Goal: Information Seeking & Learning: Learn about a topic

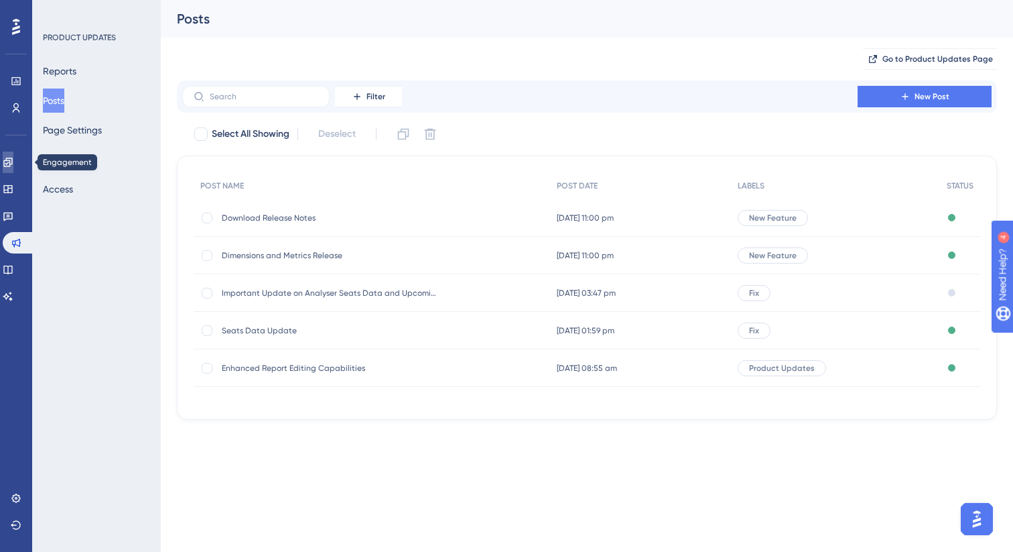
click at [12, 163] on icon at bounding box center [7, 162] width 9 height 9
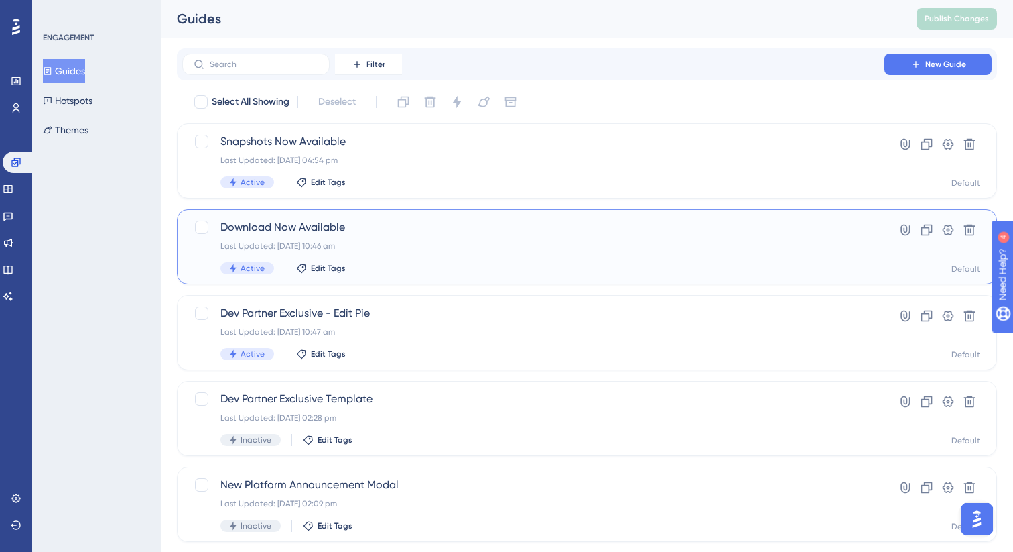
click at [382, 223] on span "Download Now Available" at bounding box center [534, 227] width 626 height 16
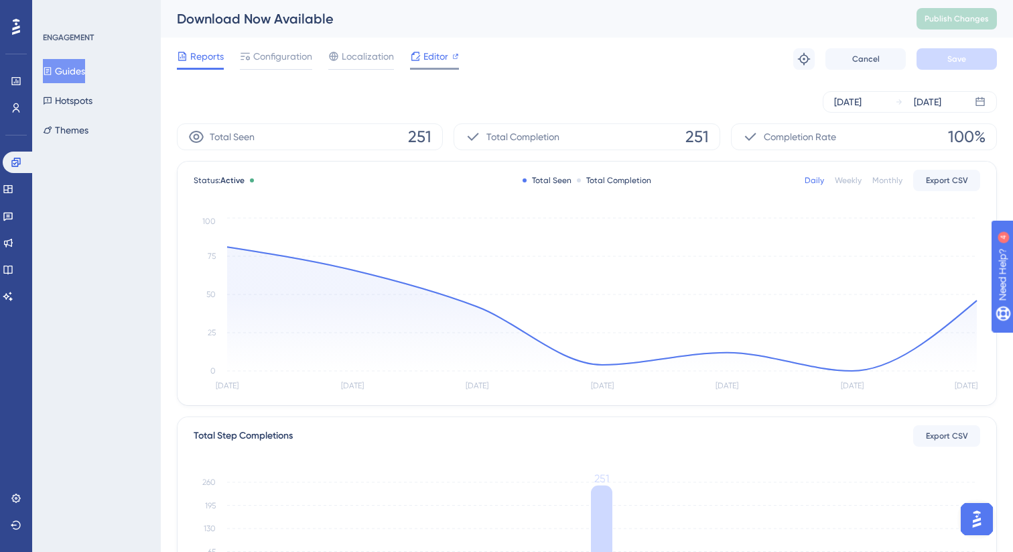
click at [427, 52] on span "Editor" at bounding box center [436, 56] width 25 height 16
click at [10, 219] on link at bounding box center [8, 215] width 11 height 21
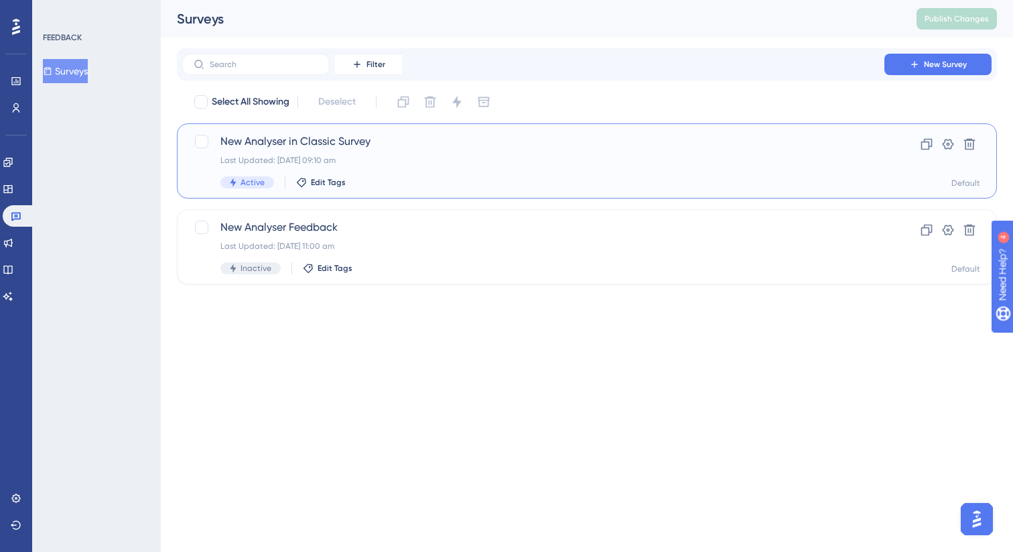
click at [397, 174] on div "New Analyser in Classic Survey Last Updated: 04 Sept 2025 09:10 am Active Edit …" at bounding box center [534, 160] width 626 height 55
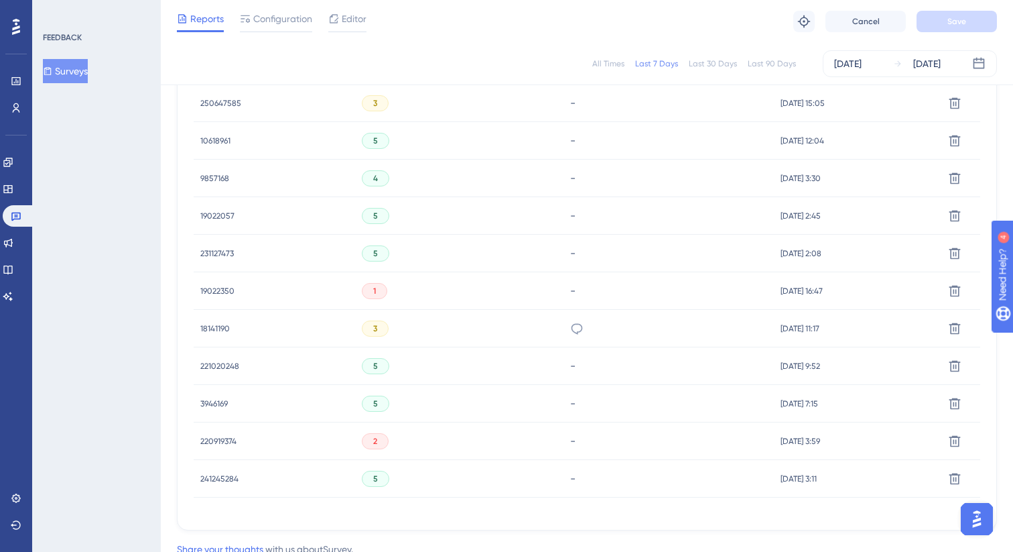
scroll to position [806, 0]
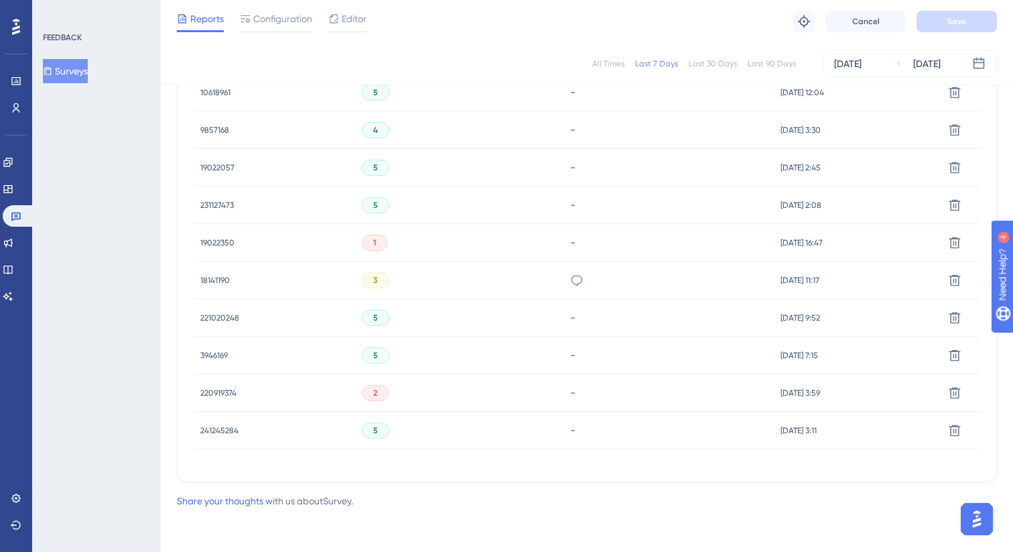
click at [536, 278] on div "3" at bounding box center [459, 280] width 208 height 38
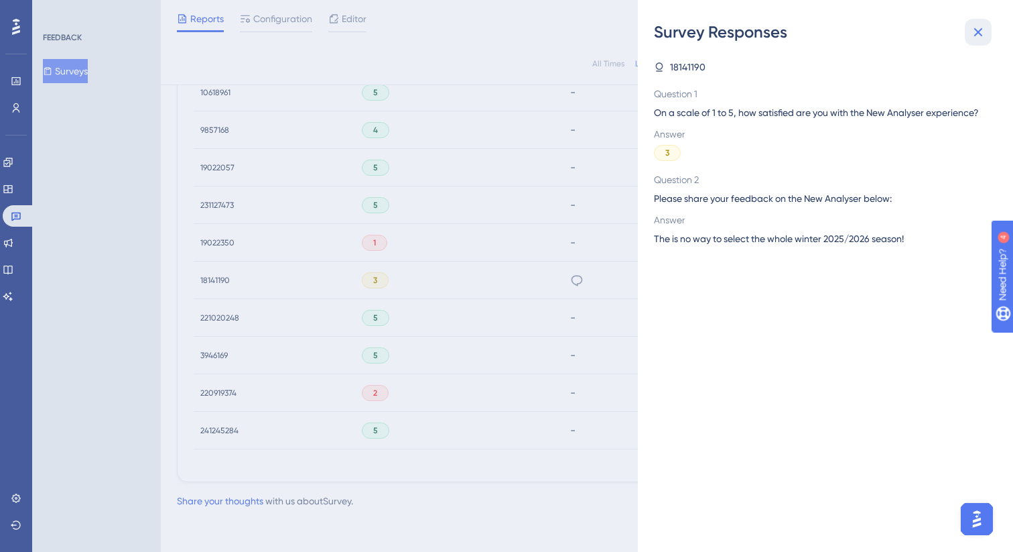
click at [987, 35] on button at bounding box center [978, 32] width 27 height 27
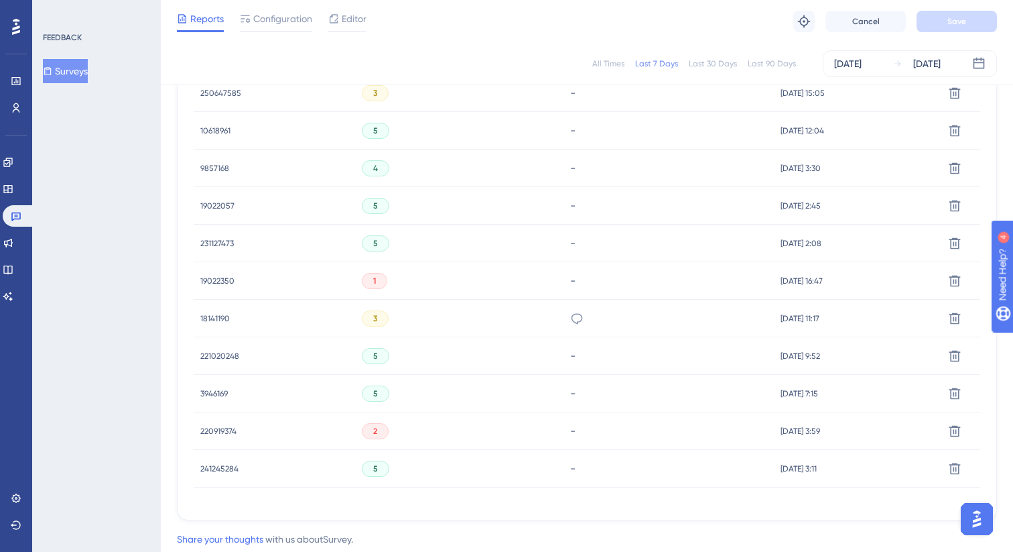
scroll to position [772, 0]
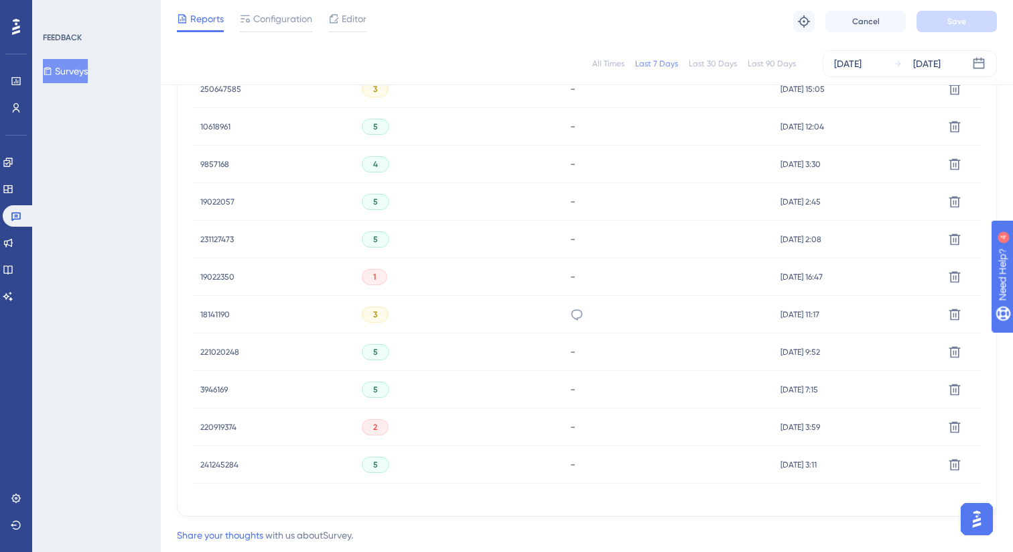
click at [329, 429] on div "220919374 220919374" at bounding box center [275, 427] width 162 height 38
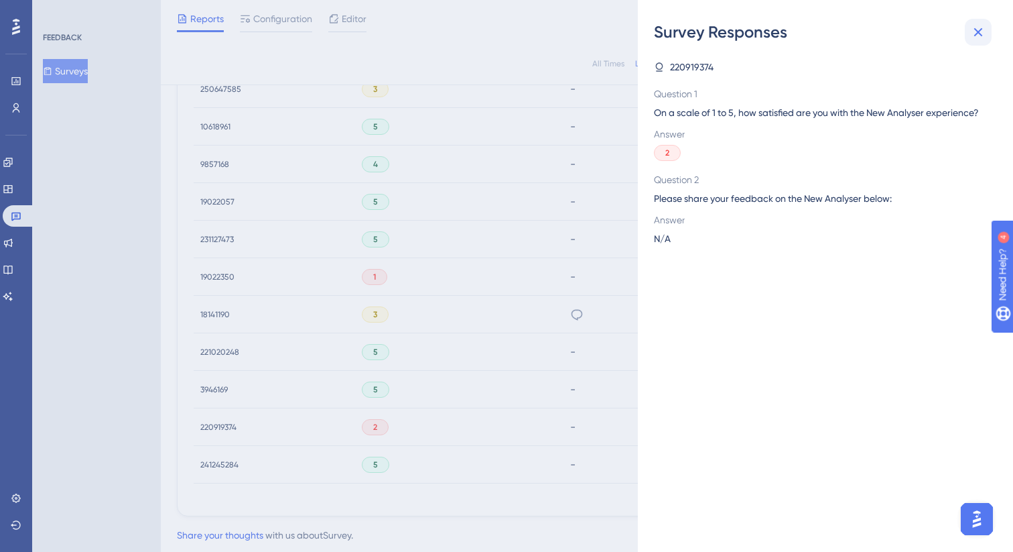
click at [977, 40] on button at bounding box center [978, 32] width 27 height 27
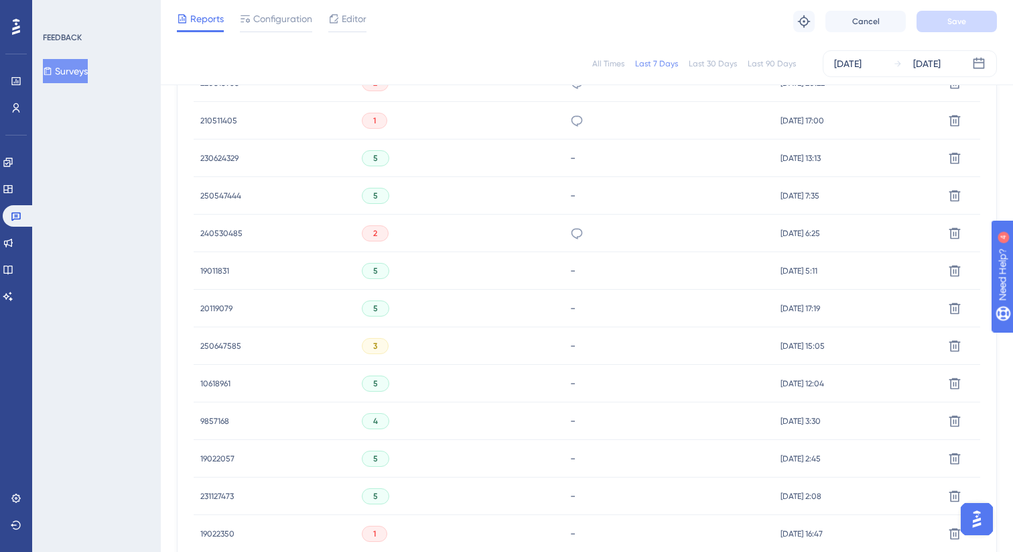
scroll to position [515, 0]
click at [457, 240] on div "2" at bounding box center [459, 234] width 208 height 38
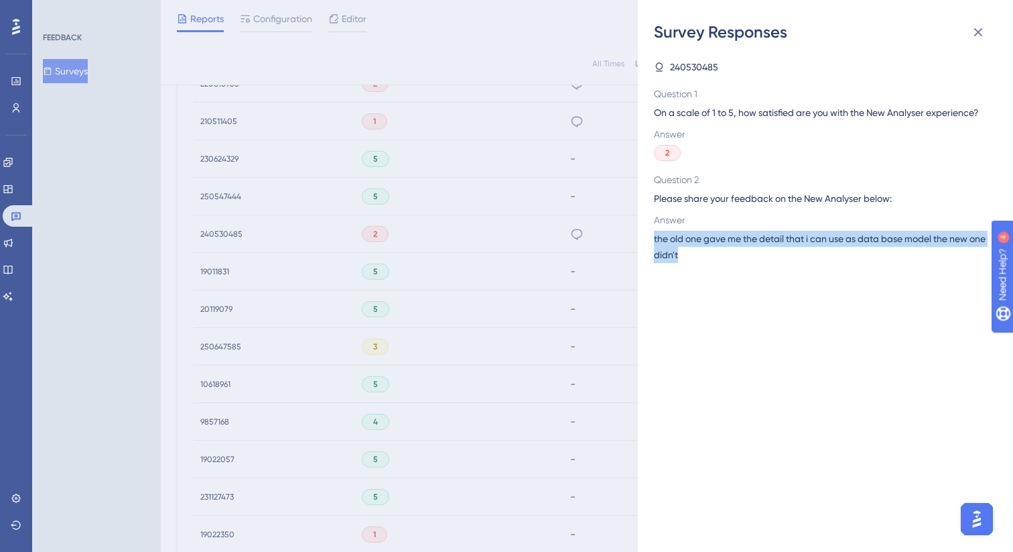
drag, startPoint x: 719, startPoint y: 266, endPoint x: 654, endPoint y: 253, distance: 65.6
click at [654, 253] on span "the old one gave me the detail that i can use as data base model the new one di…" at bounding box center [820, 247] width 332 height 32
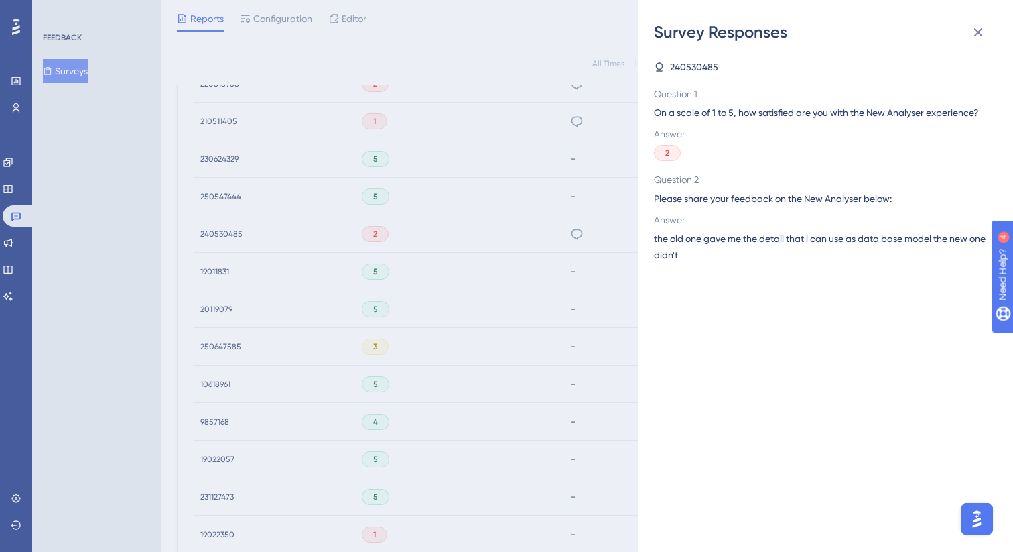
click at [729, 321] on div "240530485 Question 1 On a scale of 1 to 5, how satisfied are you with the New A…" at bounding box center [831, 297] width 354 height 509
click at [531, 324] on div "Survey Responses 240530485 Question 1 On a scale of 1 to 5, how satisfied are y…" at bounding box center [506, 276] width 1013 height 552
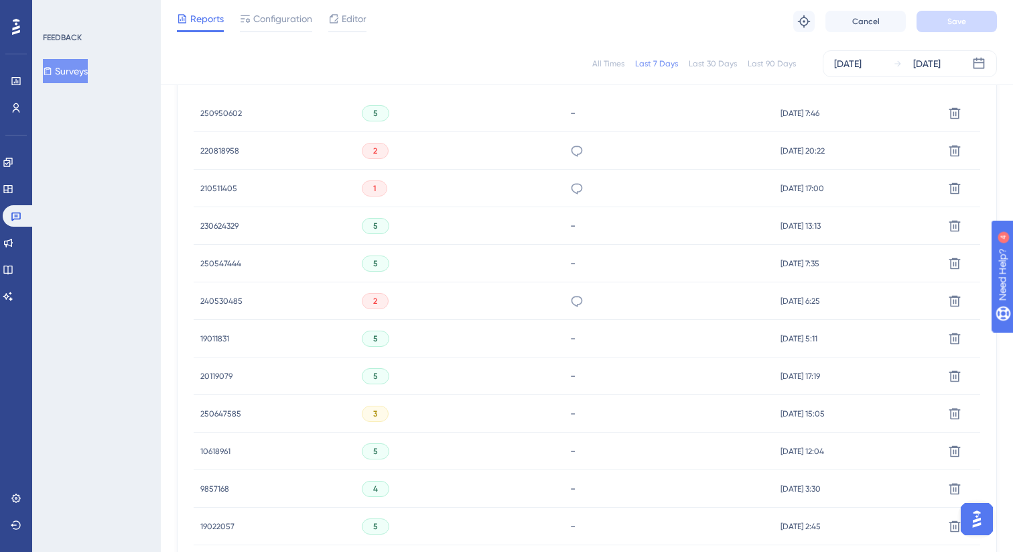
scroll to position [447, 0]
click at [530, 182] on div "1" at bounding box center [459, 189] width 208 height 38
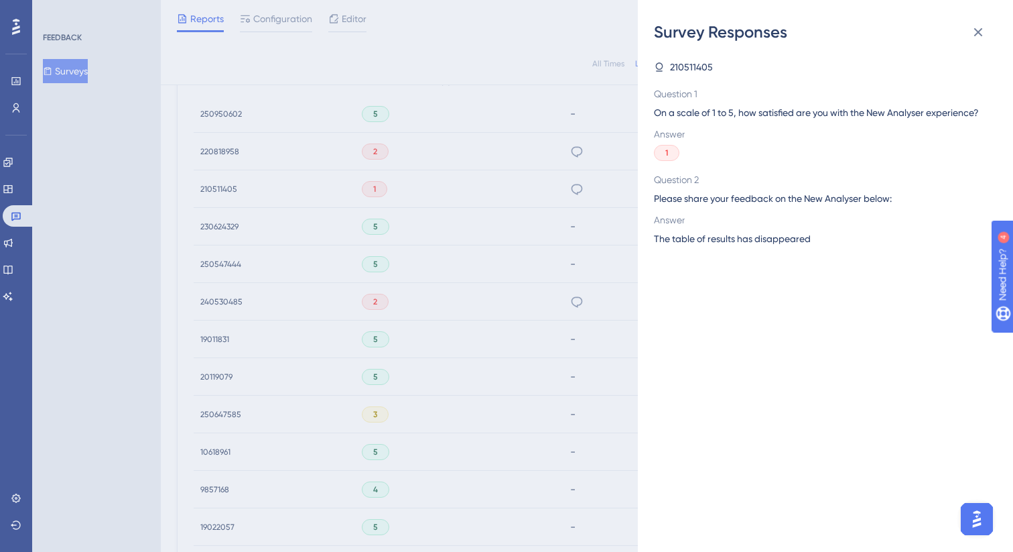
click at [570, 200] on div "Survey Responses 210511405 Question 1 On a scale of 1 to 5, how satisfied are y…" at bounding box center [506, 276] width 1013 height 552
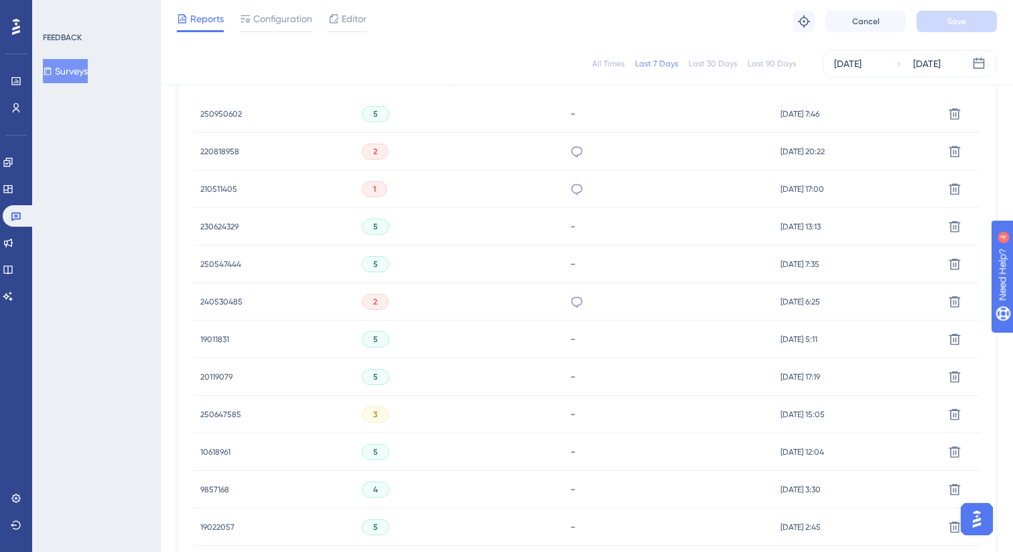
click at [515, 146] on div "2" at bounding box center [459, 152] width 208 height 38
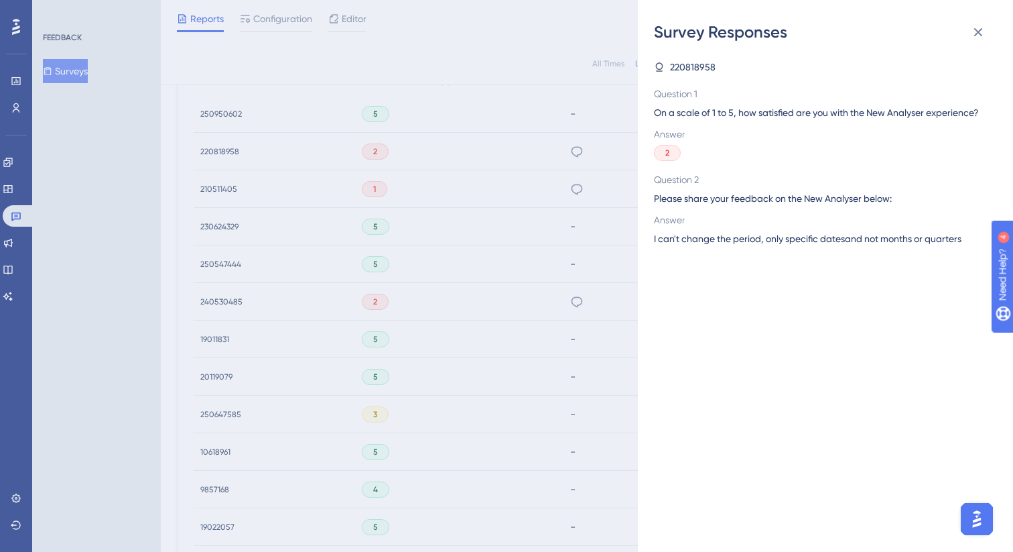
drag, startPoint x: 518, startPoint y: 86, endPoint x: 715, endPoint y: 58, distance: 199.1
click at [518, 86] on div "Survey Responses 220818958 Question 1 On a scale of 1 to 5, how satisfied are y…" at bounding box center [506, 276] width 1013 height 552
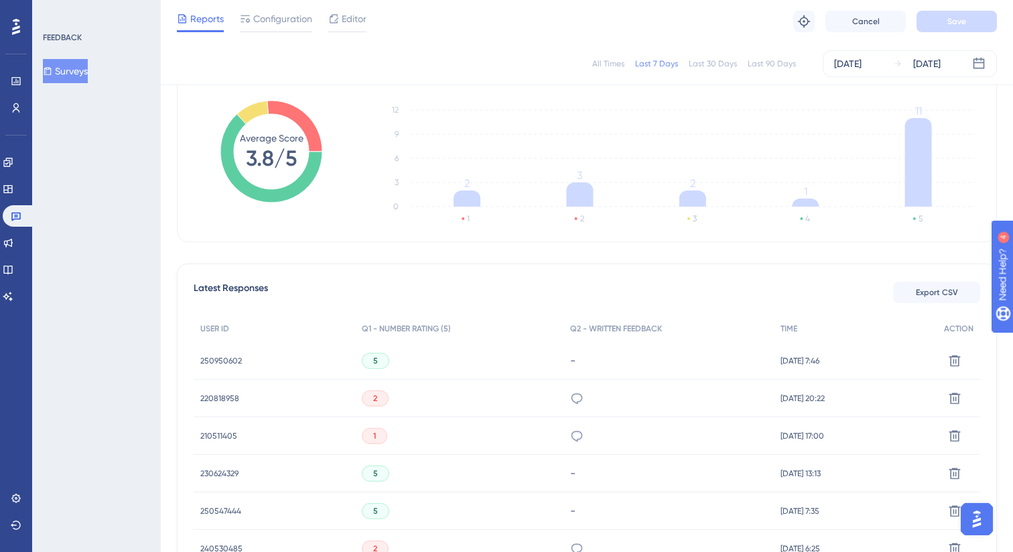
scroll to position [0, 0]
